Goal: Unclear: Browse casually

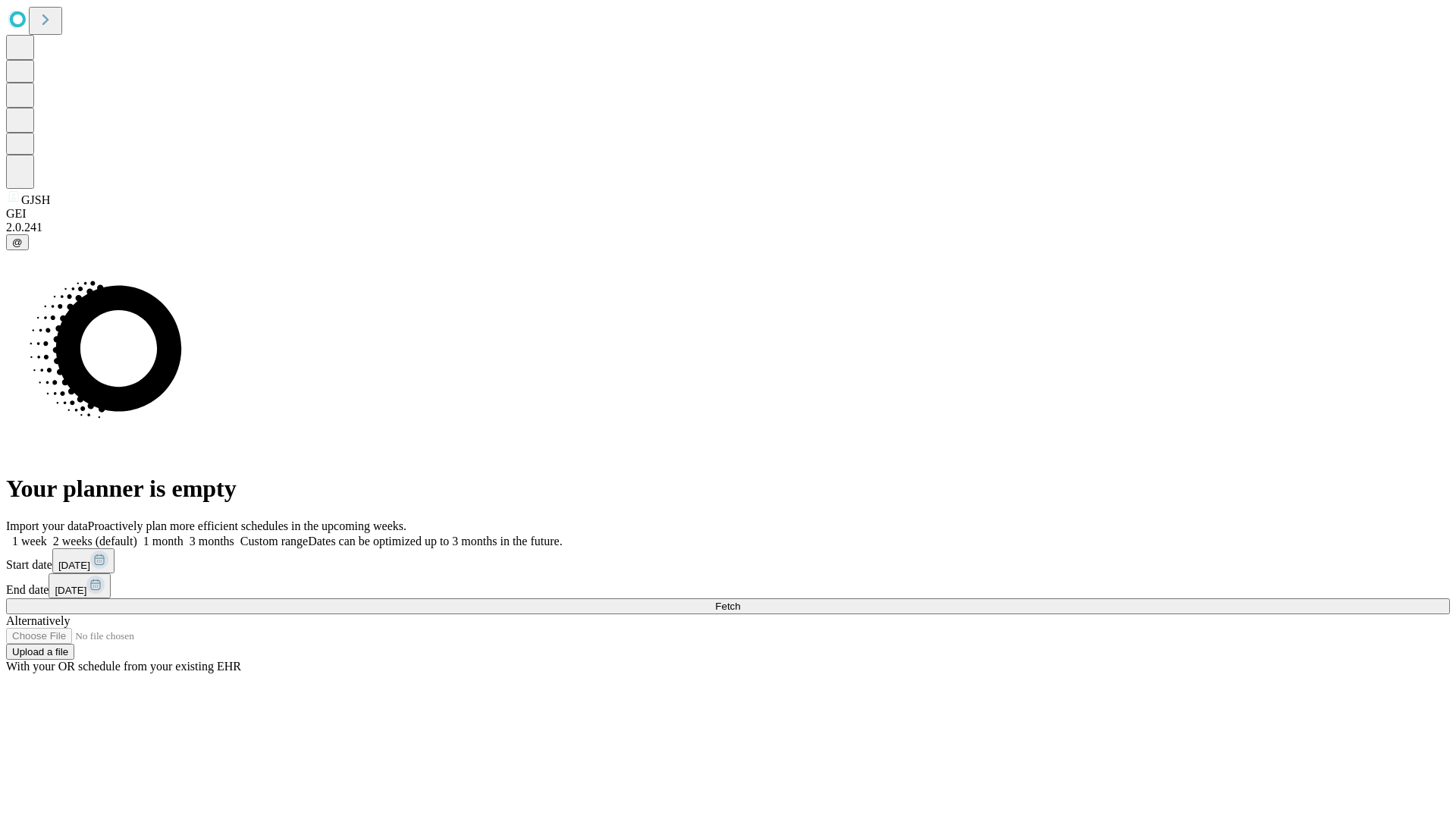
click at [740, 601] on span "Fetch" at bounding box center [728, 607] width 25 height 11
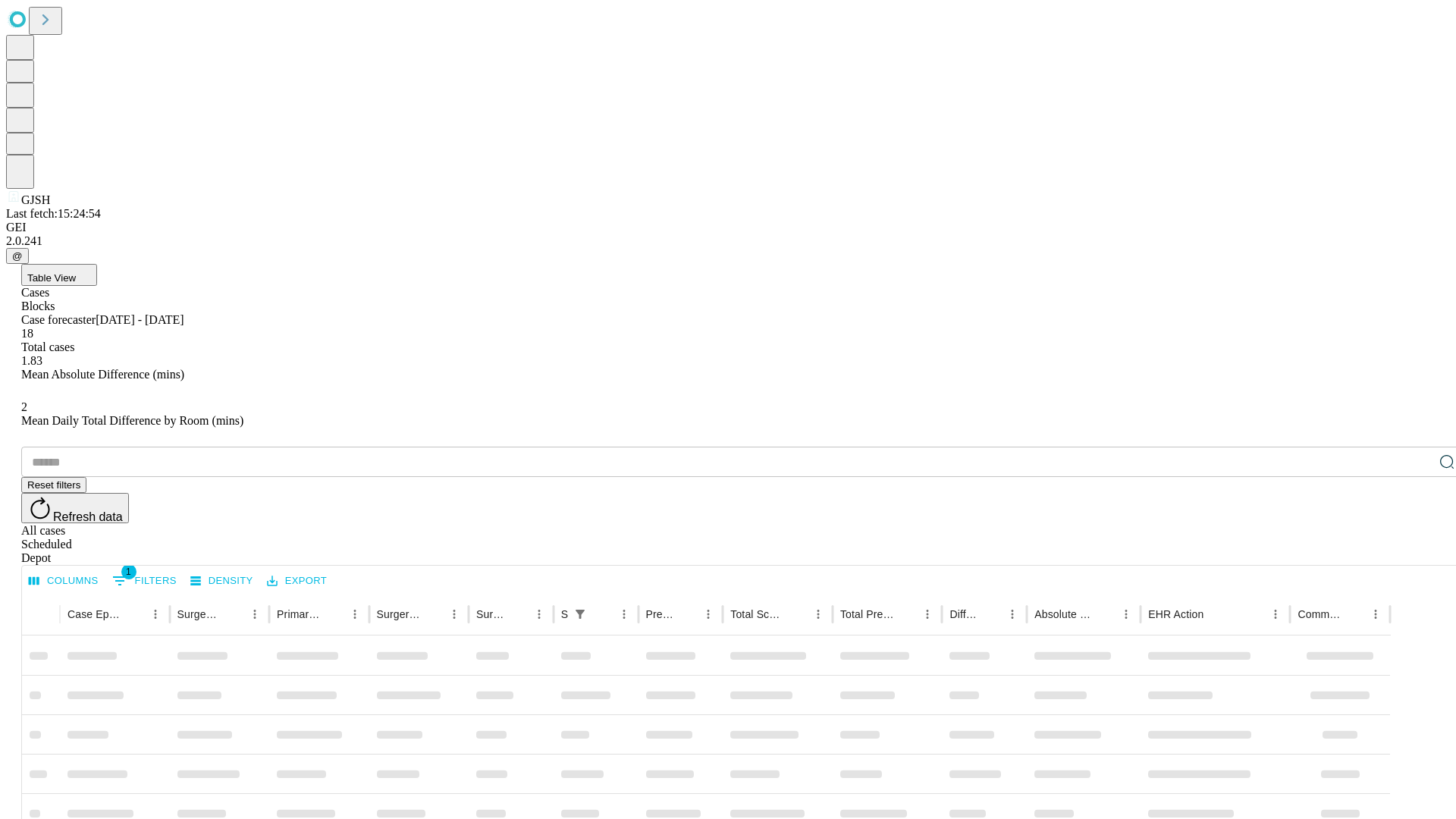
click at [76, 273] on span "Table View" at bounding box center [51, 278] width 48 height 11
